Goal: Task Accomplishment & Management: Complete application form

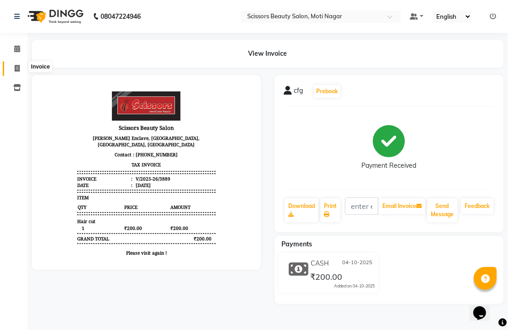
click at [19, 69] on icon at bounding box center [17, 68] width 5 height 7
select select "service"
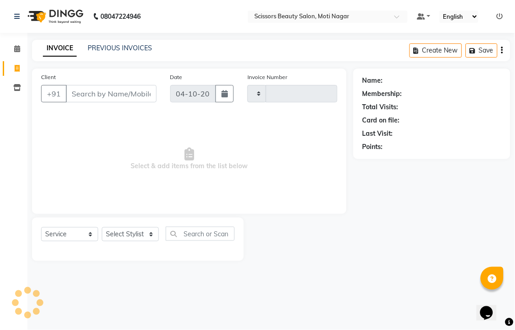
type input "3890"
select select "7057"
click at [89, 102] on input "Client" at bounding box center [111, 93] width 91 height 17
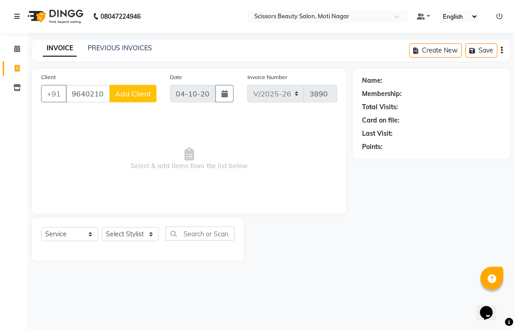
type input "9640210188"
click at [137, 241] on select "Select Stylist Arman [PERSON_NAME] [PERSON_NAME] [PERSON_NAME] Sir Staff" at bounding box center [130, 234] width 57 height 14
select select "81450"
click at [105, 241] on select "Select Stylist Arman [PERSON_NAME] [PERSON_NAME] [PERSON_NAME] Sir Staff" at bounding box center [130, 234] width 57 height 14
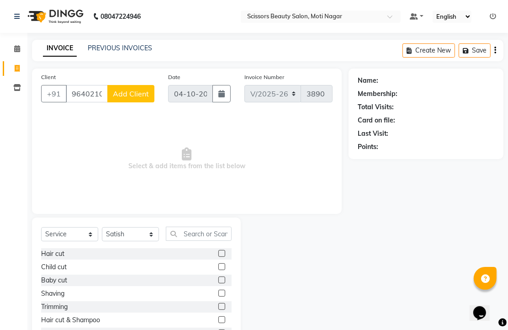
click at [218, 257] on label at bounding box center [221, 253] width 7 height 7
click at [218, 257] on input "checkbox" at bounding box center [221, 254] width 6 height 6
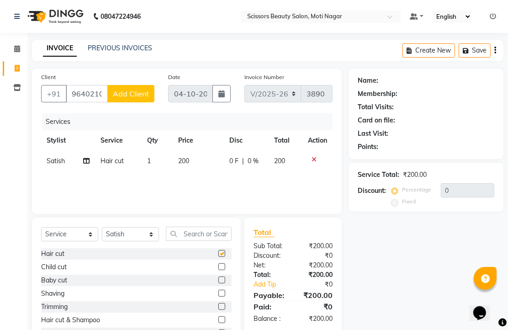
checkbox input "false"
click at [121, 98] on span "Add Client" at bounding box center [131, 93] width 36 height 9
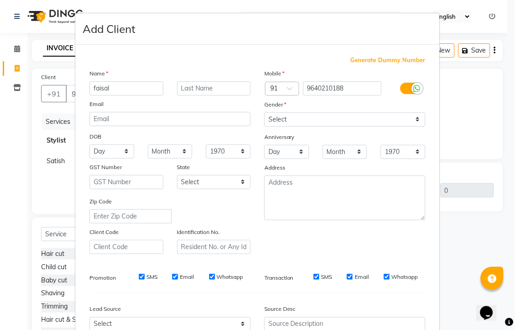
type input "faisal"
drag, startPoint x: 411, startPoint y: 142, endPoint x: 411, endPoint y: 153, distance: 11.4
click at [411, 126] on select "Select [DEMOGRAPHIC_DATA] [DEMOGRAPHIC_DATA] Other Prefer Not To Say" at bounding box center [344, 119] width 161 height 14
select select "[DEMOGRAPHIC_DATA]"
click at [264, 126] on select "Select [DEMOGRAPHIC_DATA] [DEMOGRAPHIC_DATA] Other Prefer Not To Say" at bounding box center [344, 119] width 161 height 14
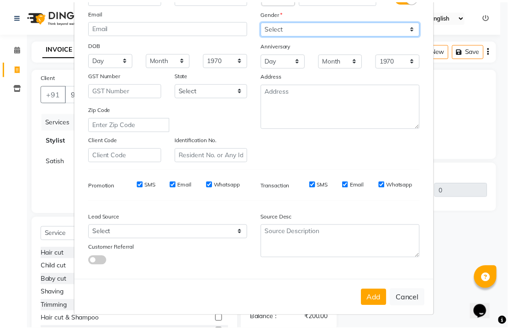
scroll to position [173, 0]
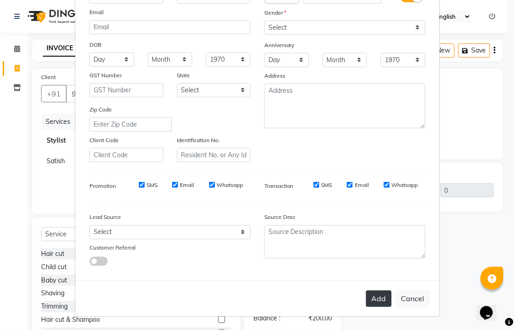
click at [367, 293] on button "Add" at bounding box center [379, 298] width 26 height 16
type input "96******88"
select select
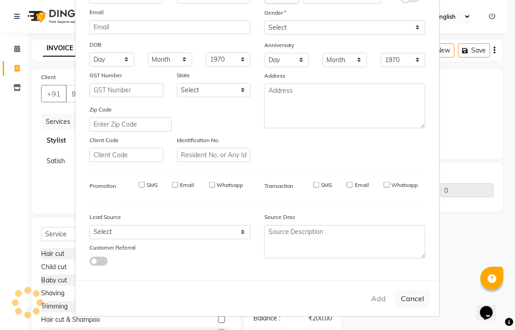
select select
checkbox input "false"
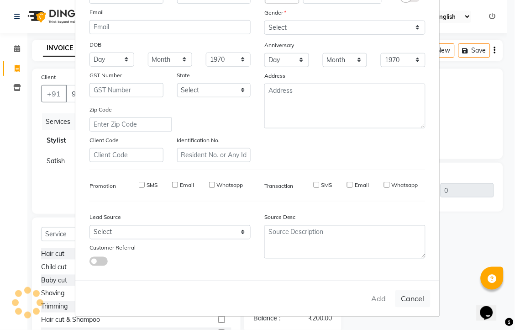
checkbox input "false"
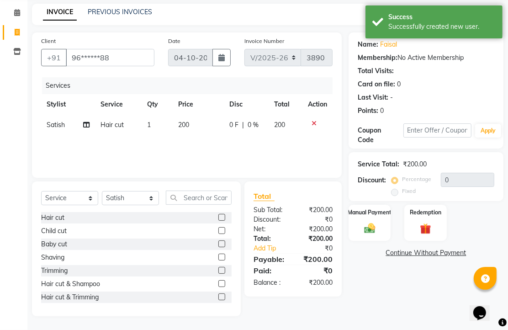
scroll to position [72, 0]
click at [372, 226] on img at bounding box center [369, 227] width 19 height 13
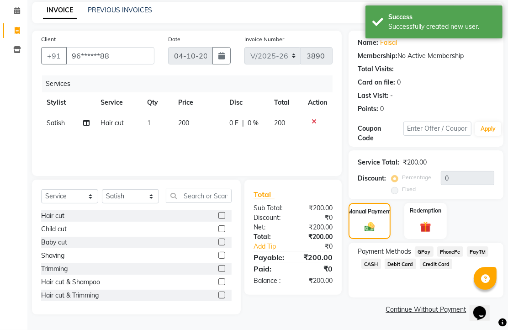
scroll to position [74, 0]
click at [450, 246] on span "PhonePe" at bounding box center [450, 251] width 26 height 10
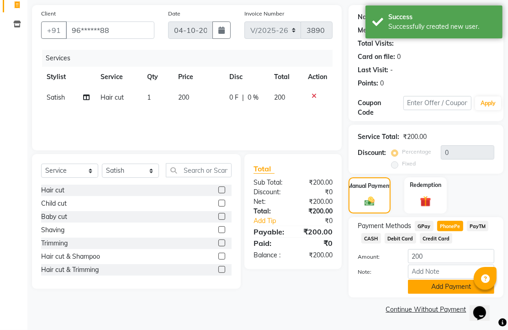
scroll to position [113, 0]
click at [448, 279] on button "Add Payment" at bounding box center [451, 286] width 86 height 14
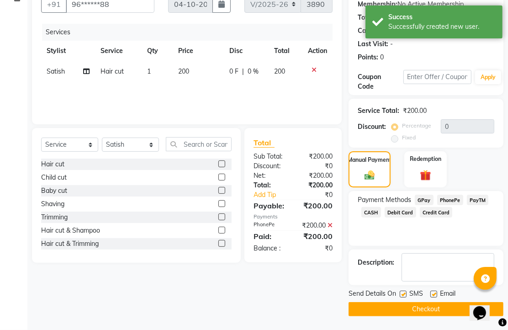
scroll to position [139, 0]
drag, startPoint x: 437, startPoint y: 289, endPoint x: 436, endPoint y: 298, distance: 8.7
click at [437, 292] on label at bounding box center [433, 293] width 7 height 7
click at [436, 292] on input "checkbox" at bounding box center [433, 294] width 6 height 6
checkbox input "false"
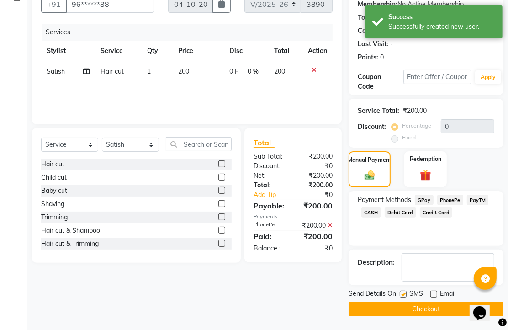
click at [431, 308] on button "Checkout" at bounding box center [425, 309] width 155 height 14
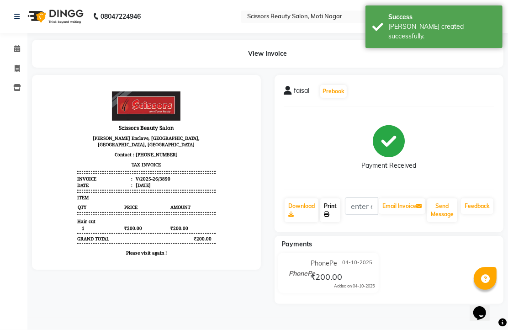
click at [330, 222] on link "Print" at bounding box center [330, 210] width 20 height 24
